Goal: Communication & Community: Answer question/provide support

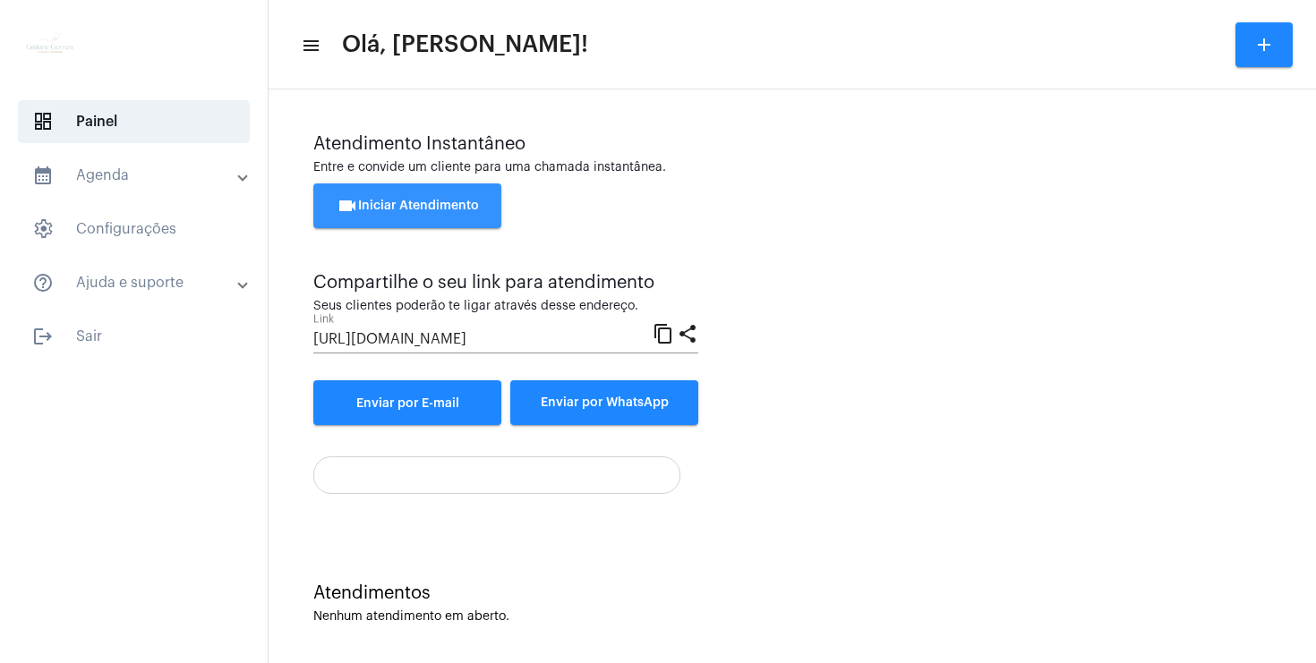
click at [484, 209] on button "videocam Iniciar Atendimento" at bounding box center [407, 206] width 188 height 45
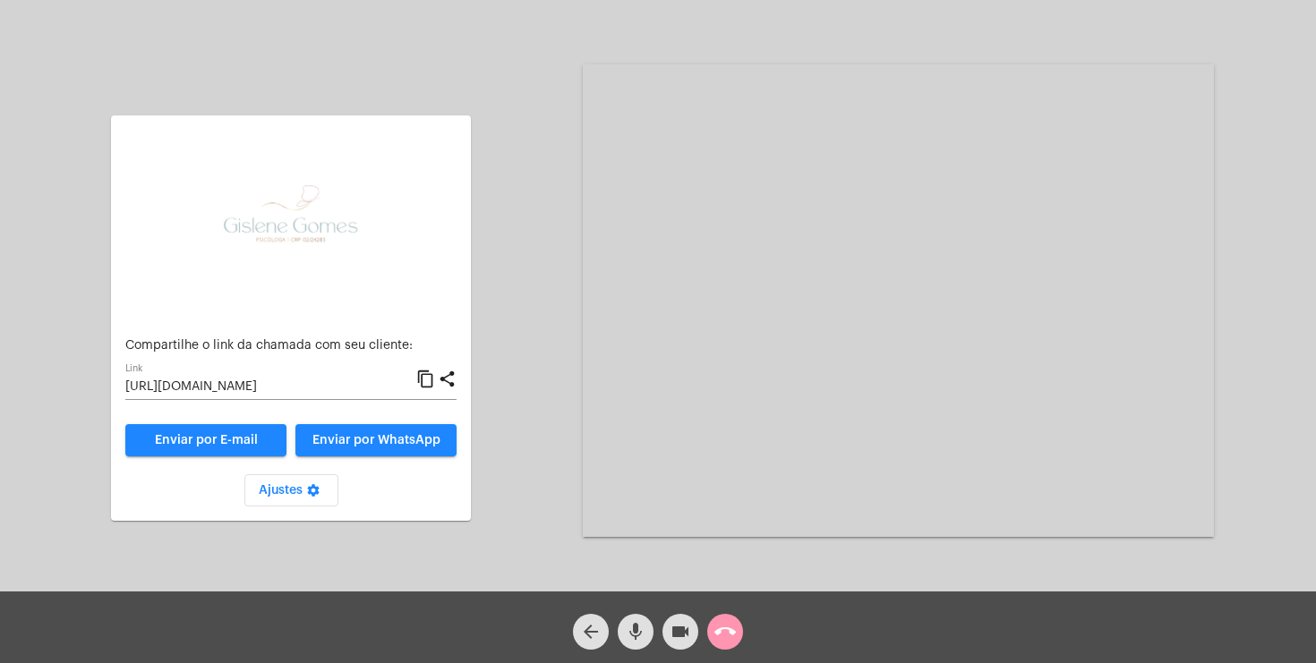
click at [229, 448] on link "Enviar por E-mail" at bounding box center [205, 440] width 161 height 32
click at [636, 628] on mat-icon "mic" at bounding box center [635, 631] width 21 height 21
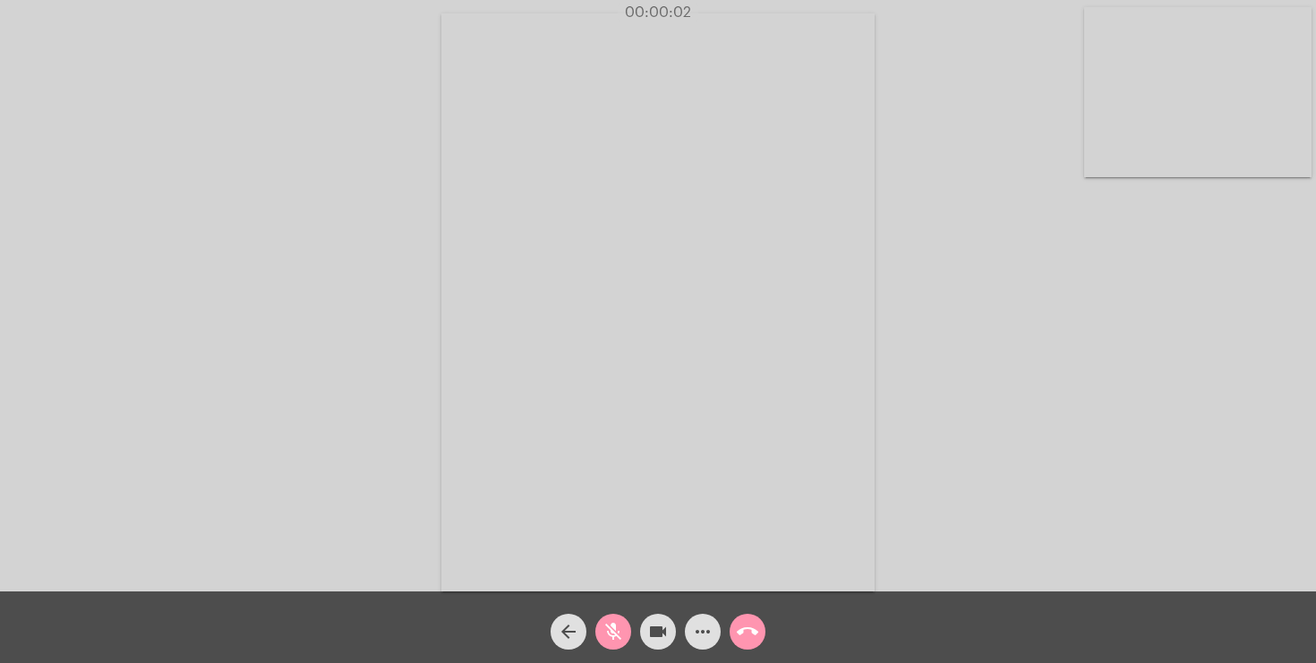
click at [611, 636] on mat-icon "mic_off" at bounding box center [612, 631] width 21 height 21
